Goal: Entertainment & Leisure: Consume media (video, audio)

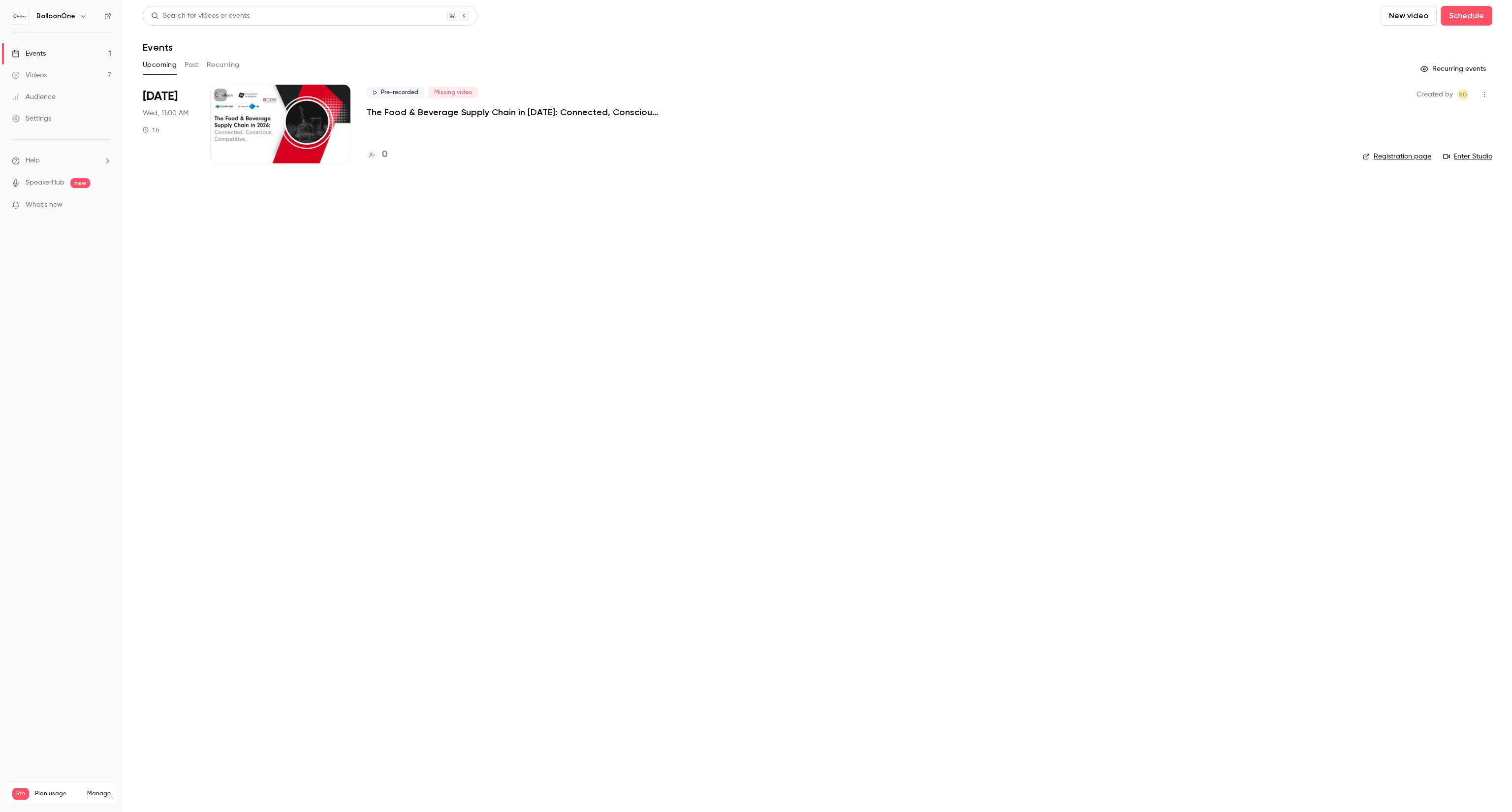
click at [83, 71] on link "Videos 7" at bounding box center [62, 75] width 123 height 21
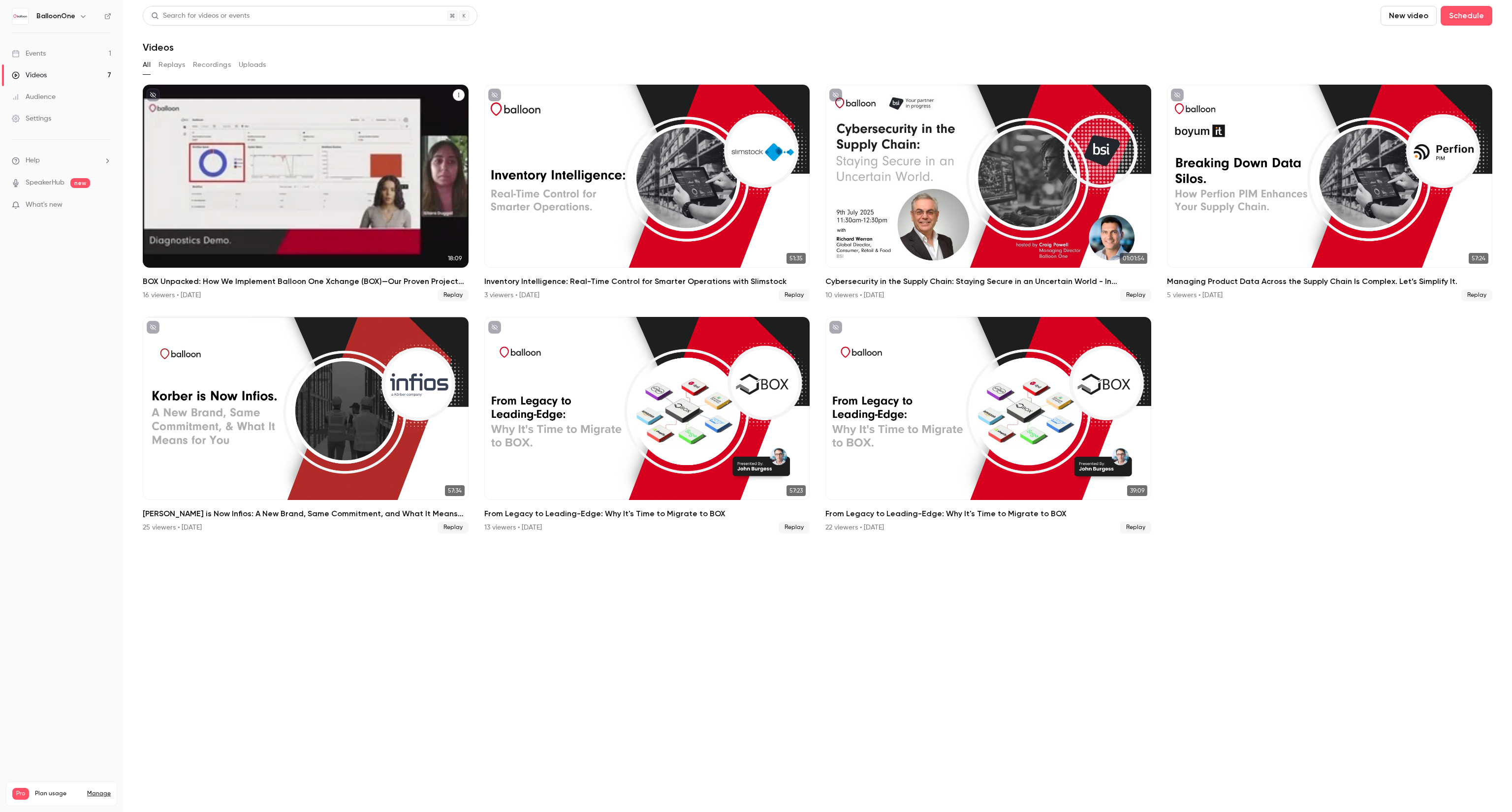
click at [245, 287] on h2 "BOX Unpacked: How We Implement Balloon One Xchange (BOX)—Our Proven Project Met…" at bounding box center [306, 281] width 326 height 12
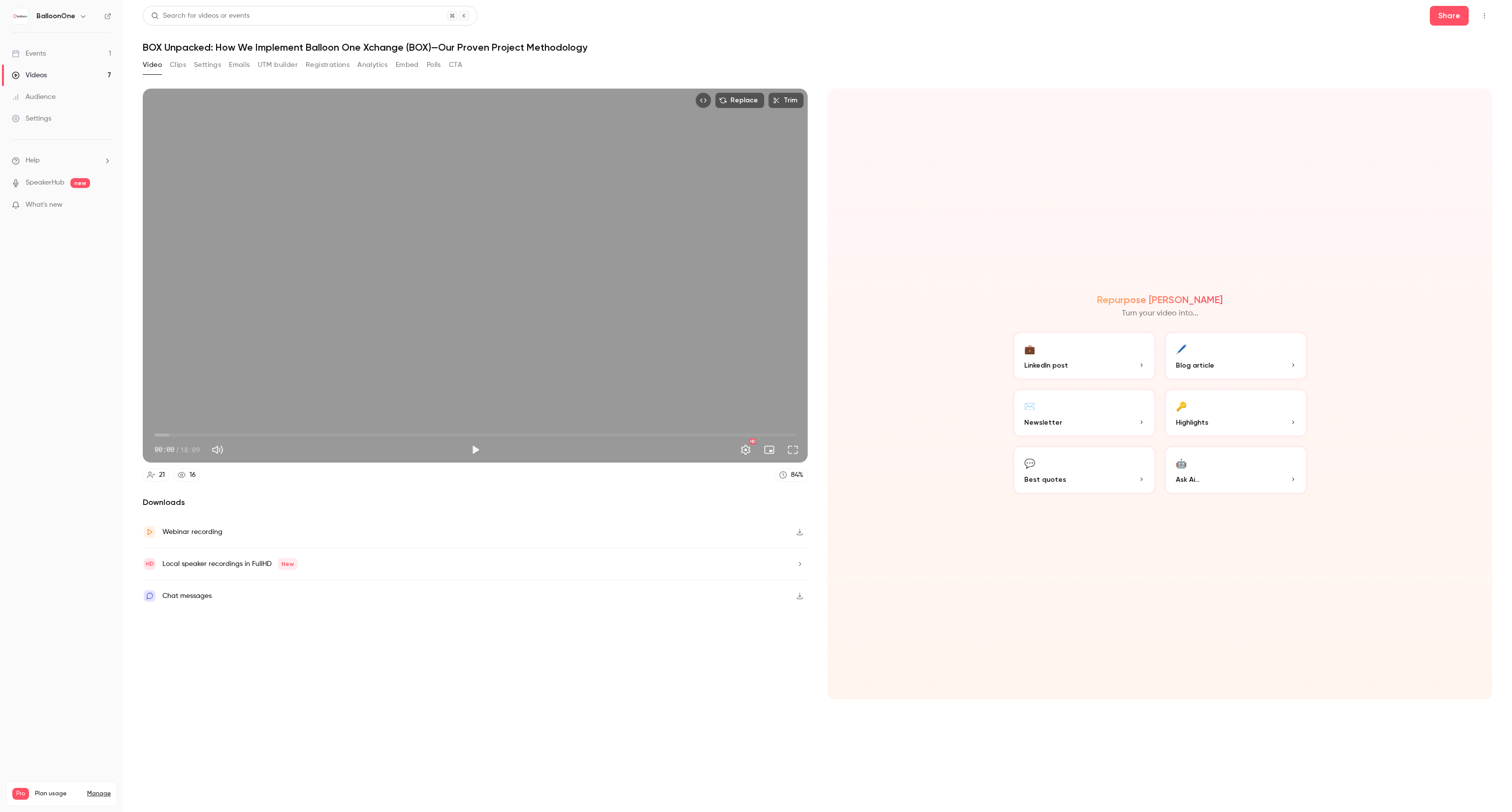
click at [338, 59] on button "Registrations" at bounding box center [327, 64] width 44 height 16
